Goal: Navigation & Orientation: Go to known website

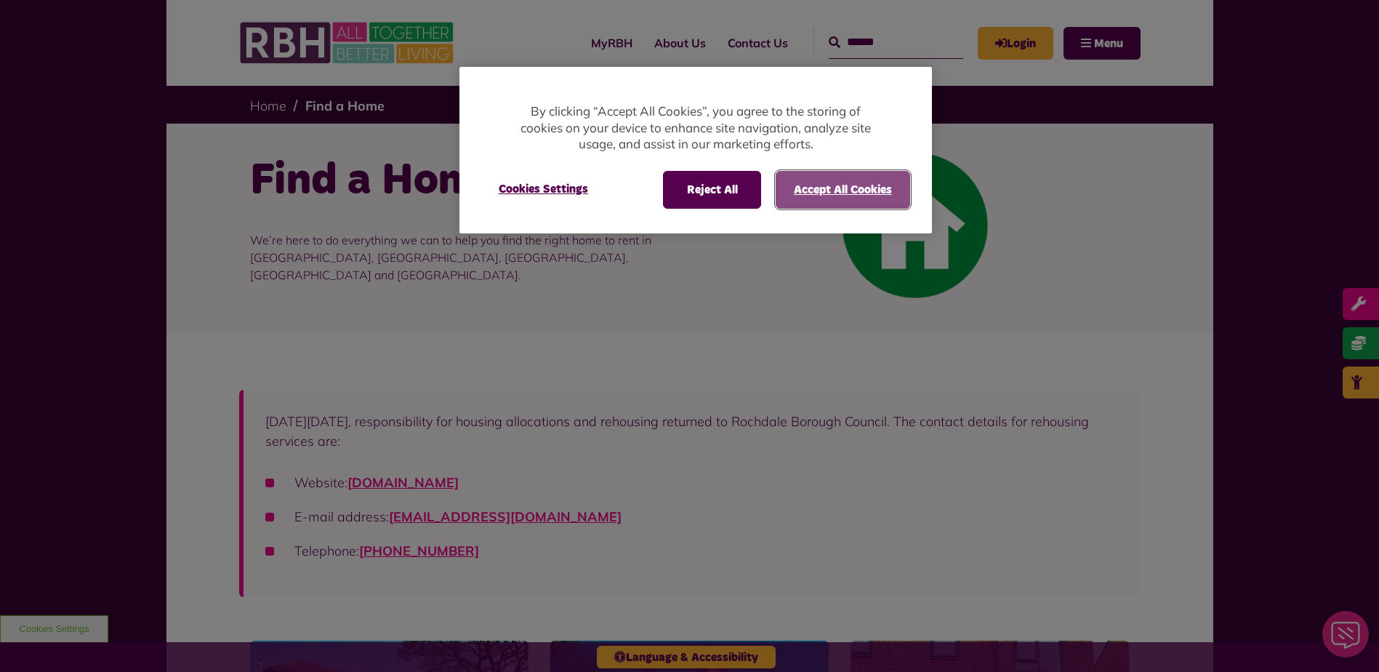
drag, startPoint x: 792, startPoint y: 185, endPoint x: 684, endPoint y: 116, distance: 127.5
click at [792, 185] on button "Accept All Cookies" at bounding box center [843, 190] width 135 height 38
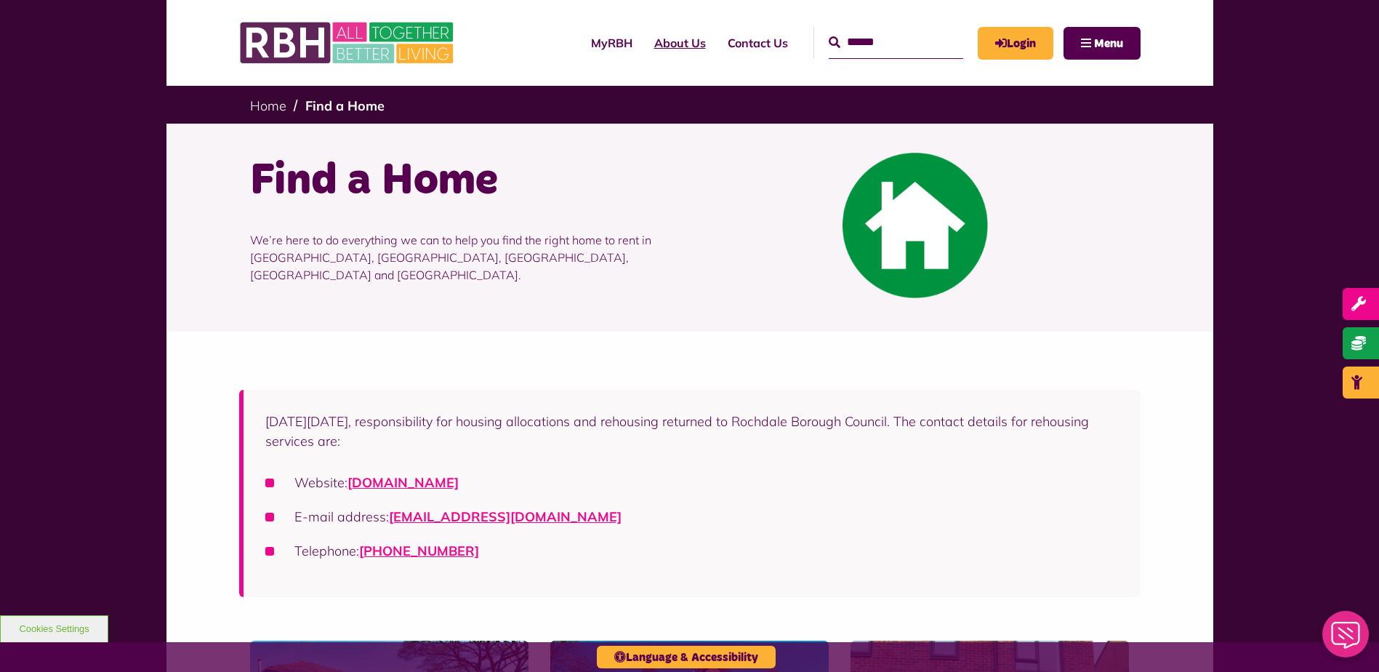
click at [643, 47] on link "About Us" at bounding box center [679, 42] width 73 height 39
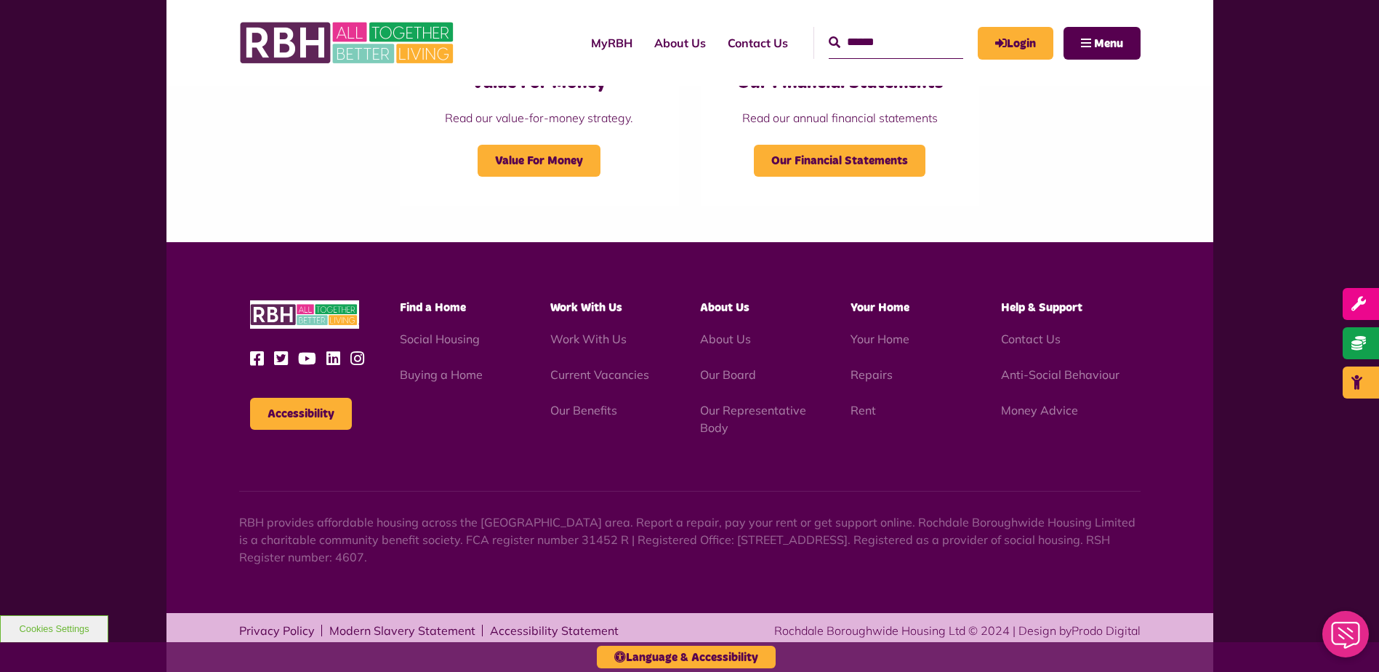
scroll to position [1605, 0]
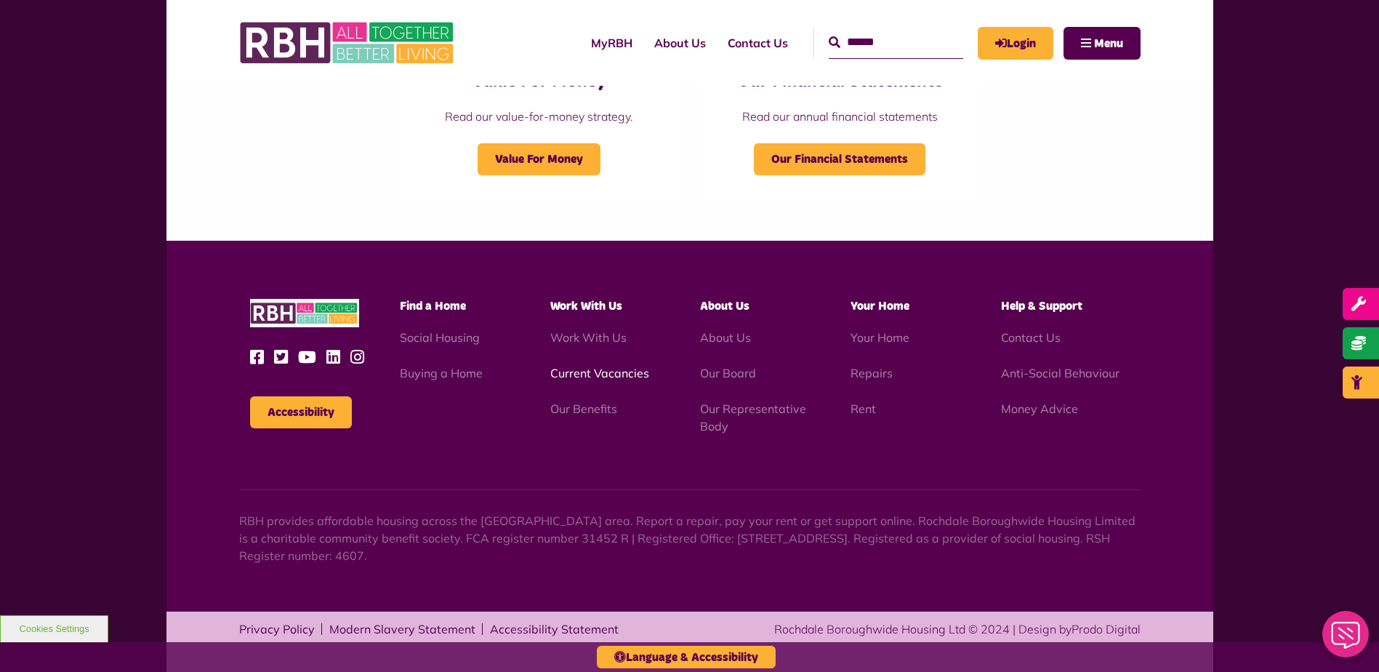
click at [602, 373] on link "Current Vacancies" at bounding box center [599, 373] width 99 height 15
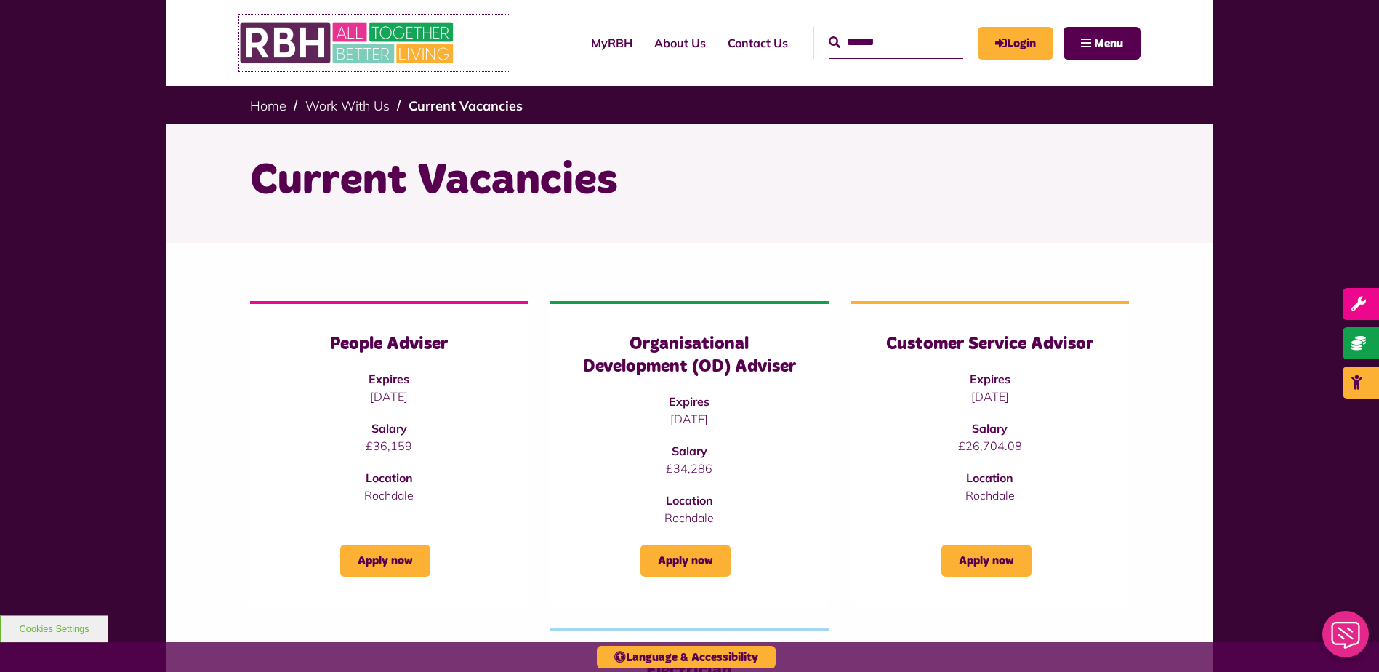
click at [294, 57] on img at bounding box center [348, 43] width 218 height 57
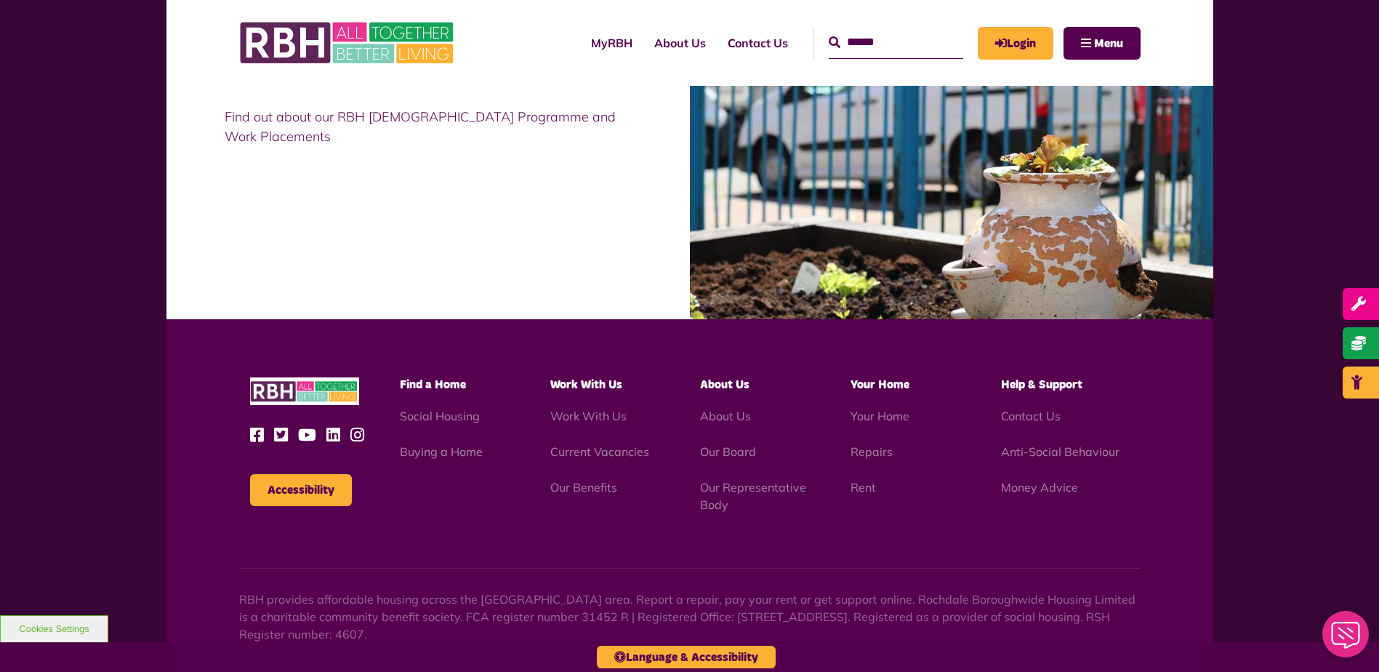
scroll to position [1440, 0]
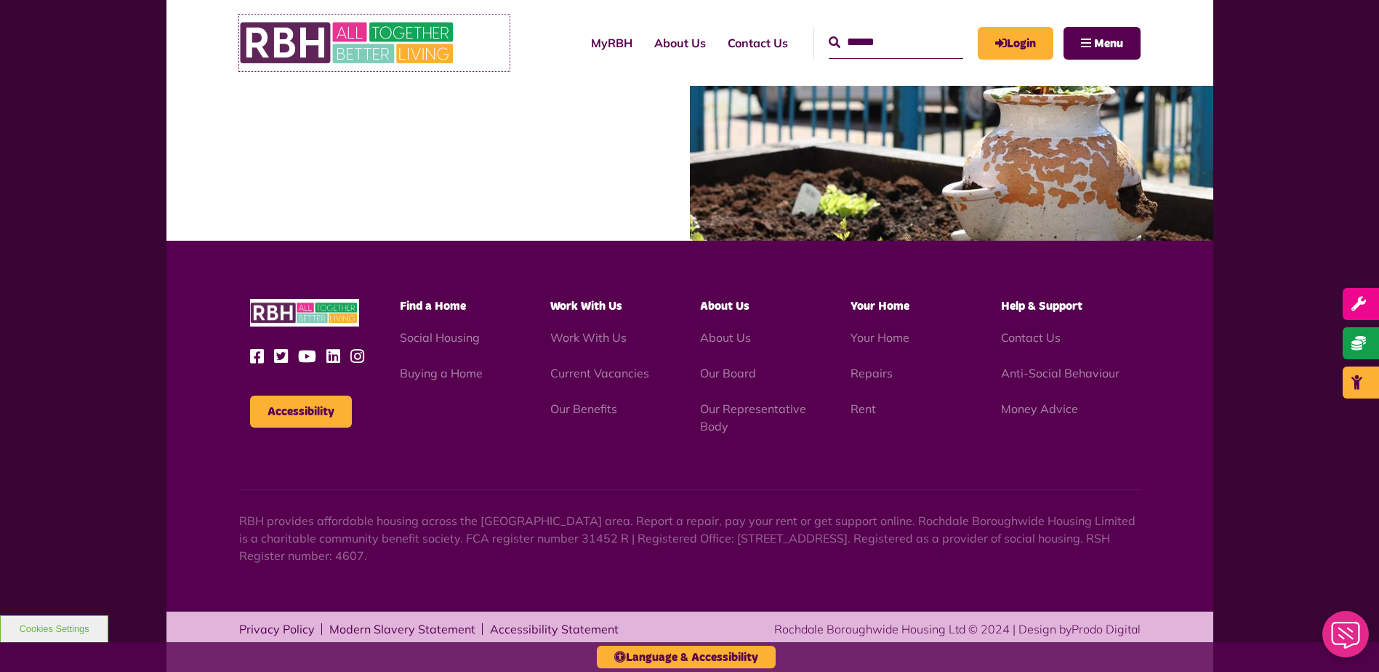
click at [314, 42] on img at bounding box center [348, 43] width 218 height 57
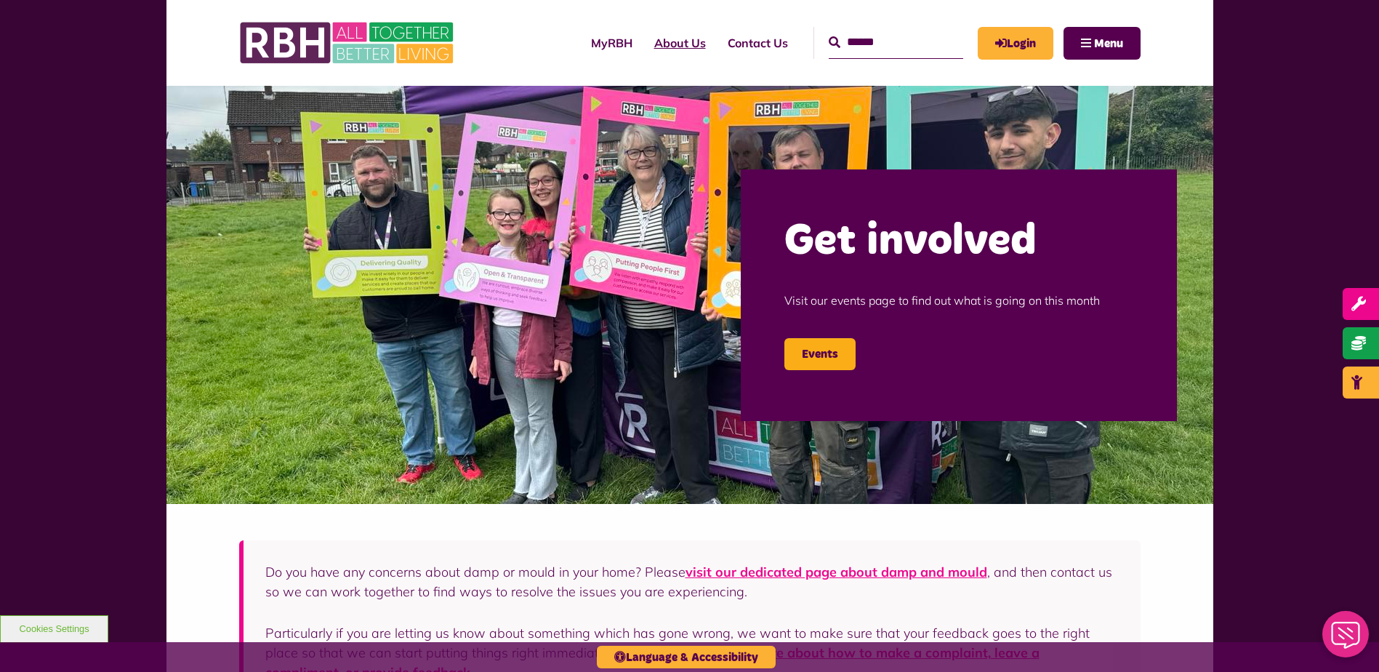
click at [650, 47] on link "About Us" at bounding box center [679, 42] width 73 height 39
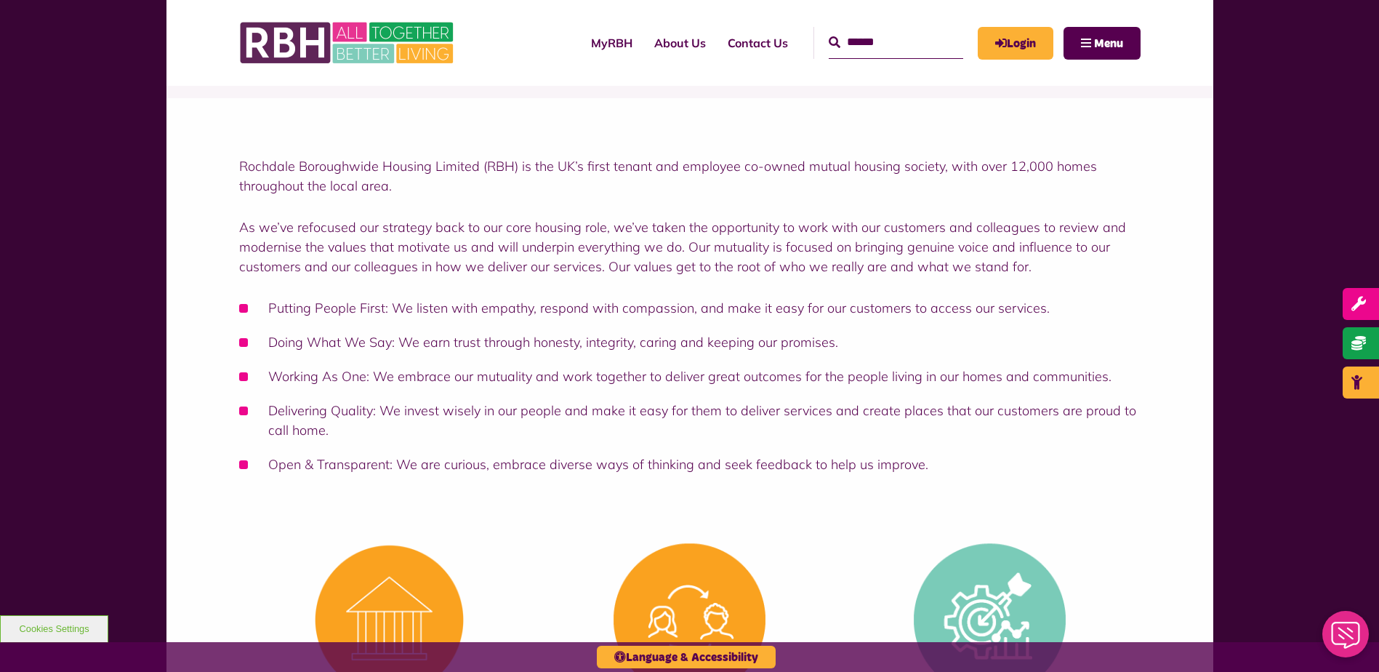
scroll to position [145, 0]
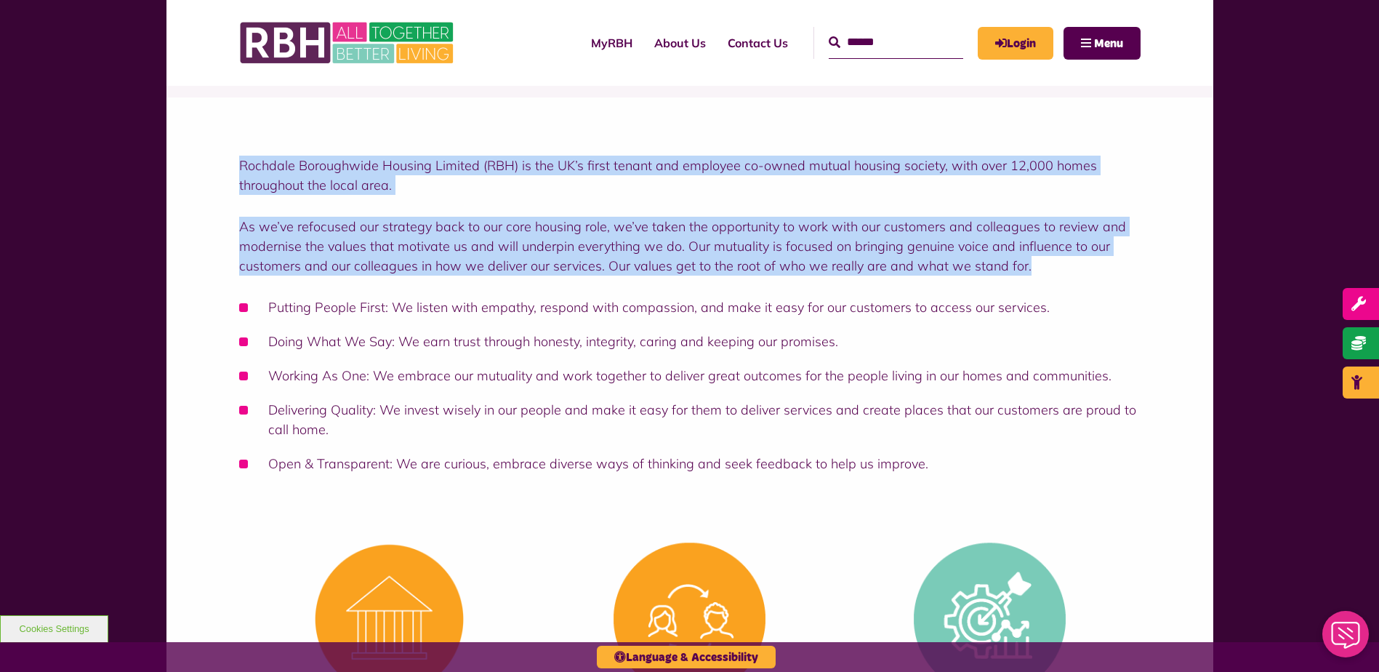
drag, startPoint x: 241, startPoint y: 166, endPoint x: 1025, endPoint y: 263, distance: 789.9
click at [1025, 263] on div "Rochdale Boroughwide Housing Limited (RBH) is the UK’s first tenant and employe…" at bounding box center [690, 315] width 902 height 318
copy div "Rochdale Boroughwide Housing Limited (RBH) is the UK’s first tenant and employe…"
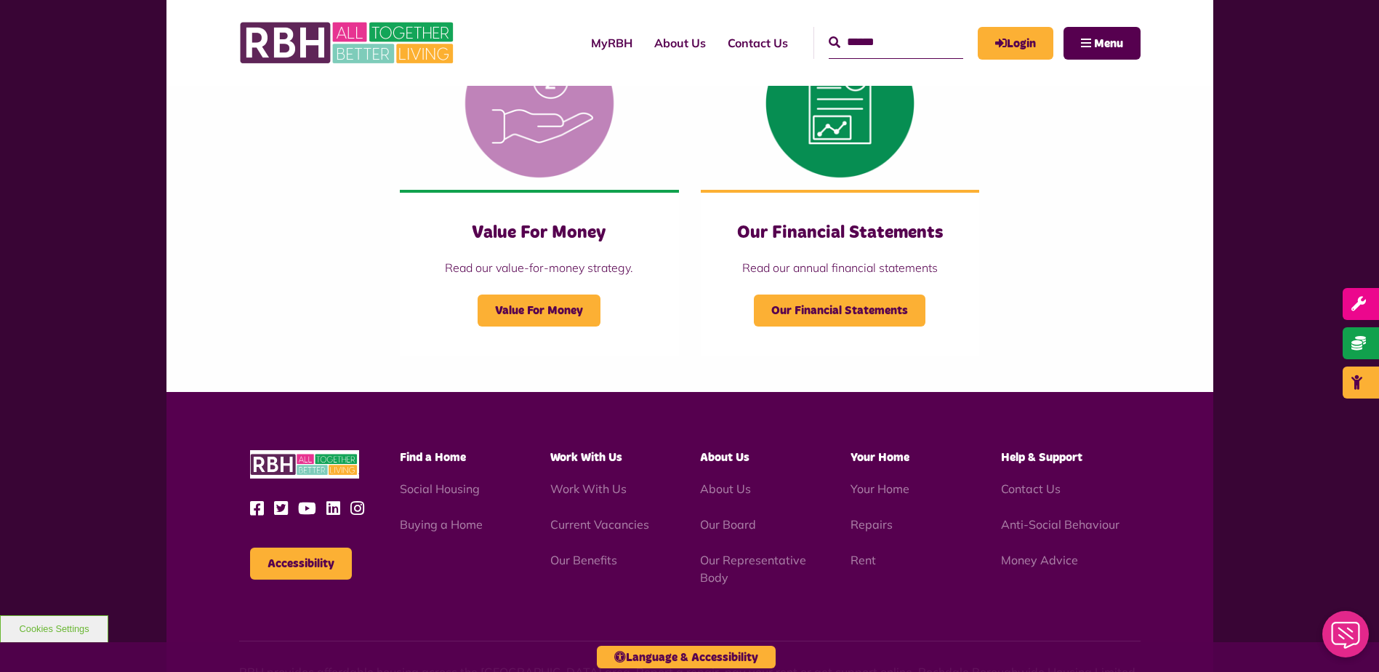
scroll to position [1605, 0]
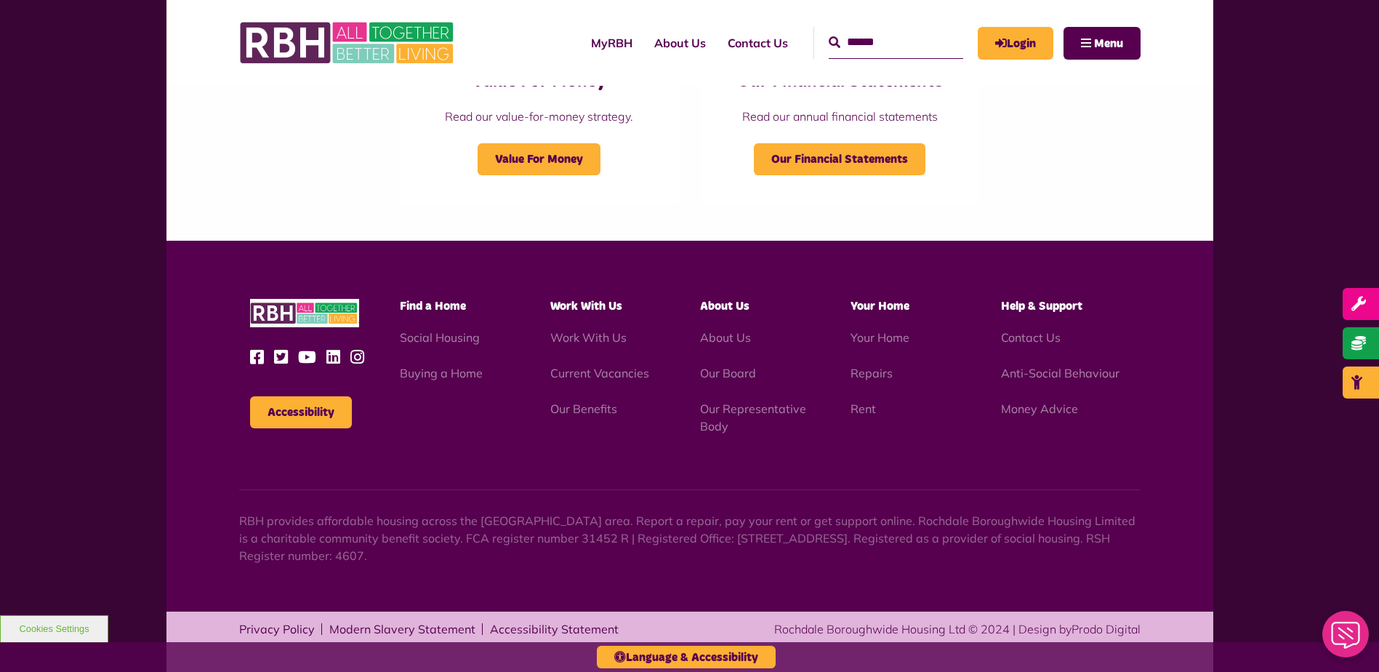
click at [298, 359] on icon at bounding box center [310, 357] width 25 height 16
